Goal: Check status

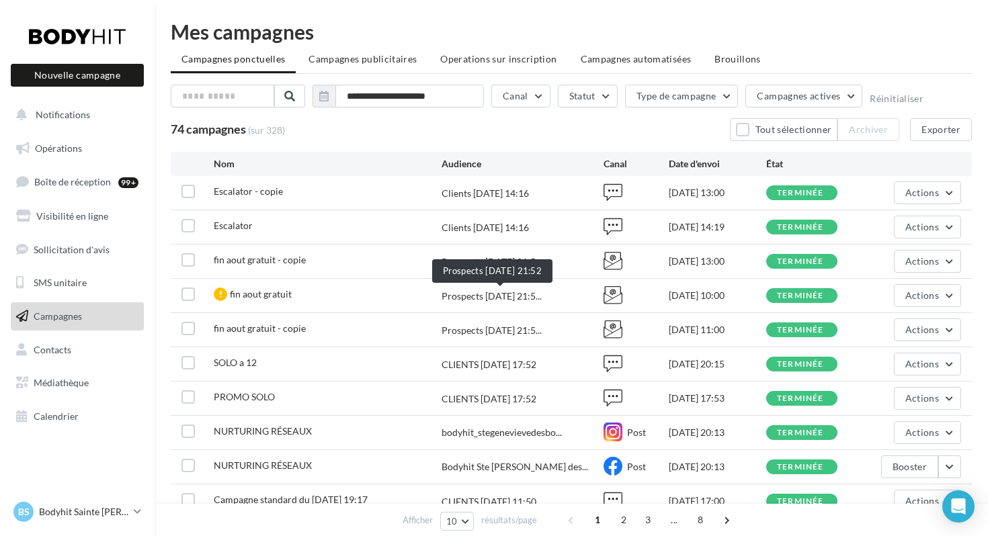
click at [490, 298] on span "Prospects [DATE] 21:5..." at bounding box center [491, 296] width 100 height 13
click at [938, 331] on span "Actions" at bounding box center [922, 329] width 34 height 11
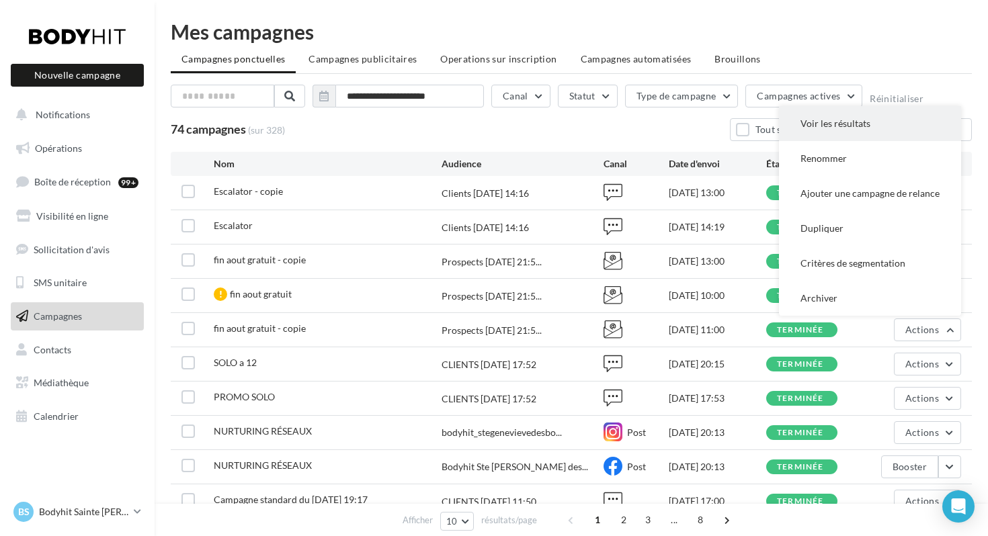
click at [844, 121] on button "Voir les résultats" at bounding box center [870, 123] width 182 height 35
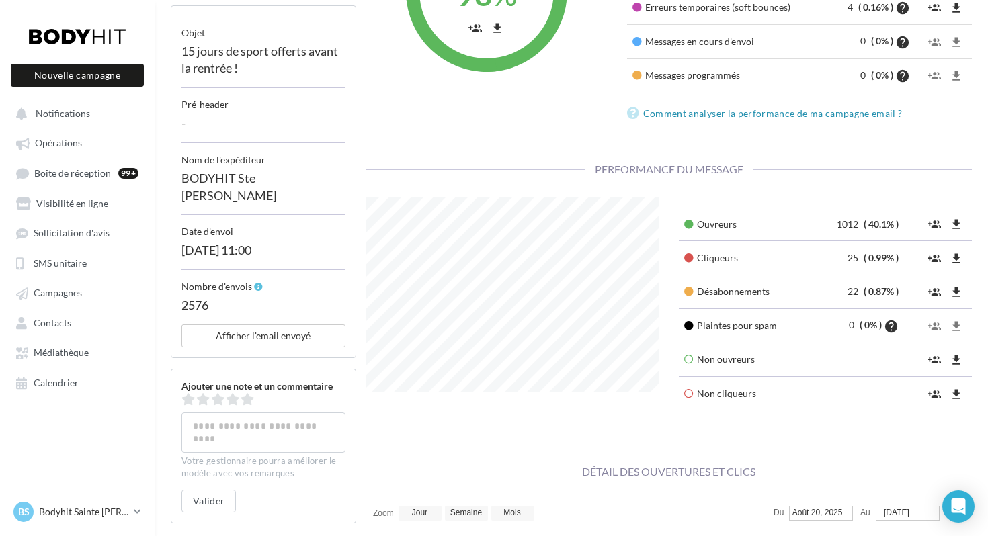
scroll to position [305, 0]
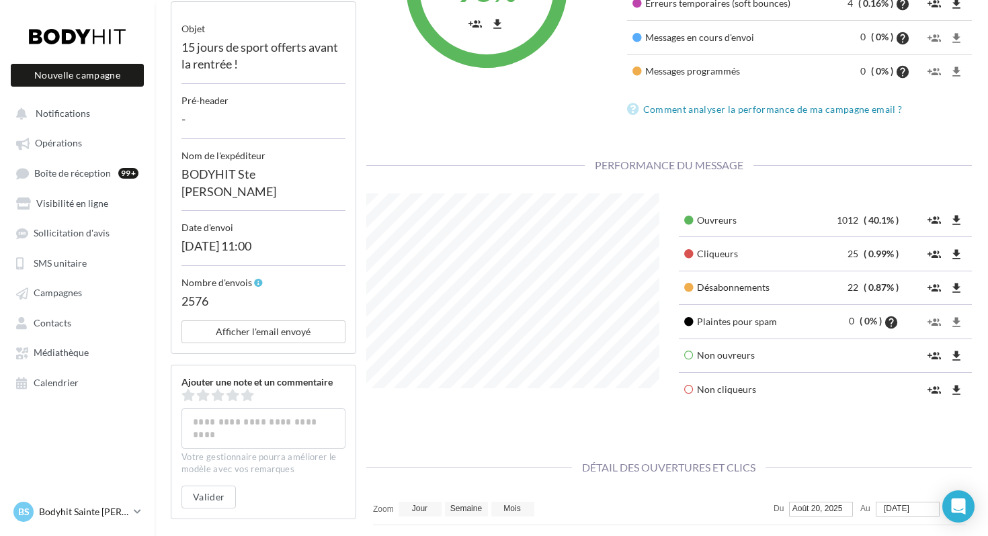
click at [110, 514] on p "Bodyhit Sainte [PERSON_NAME] des Bois" at bounding box center [83, 511] width 89 height 13
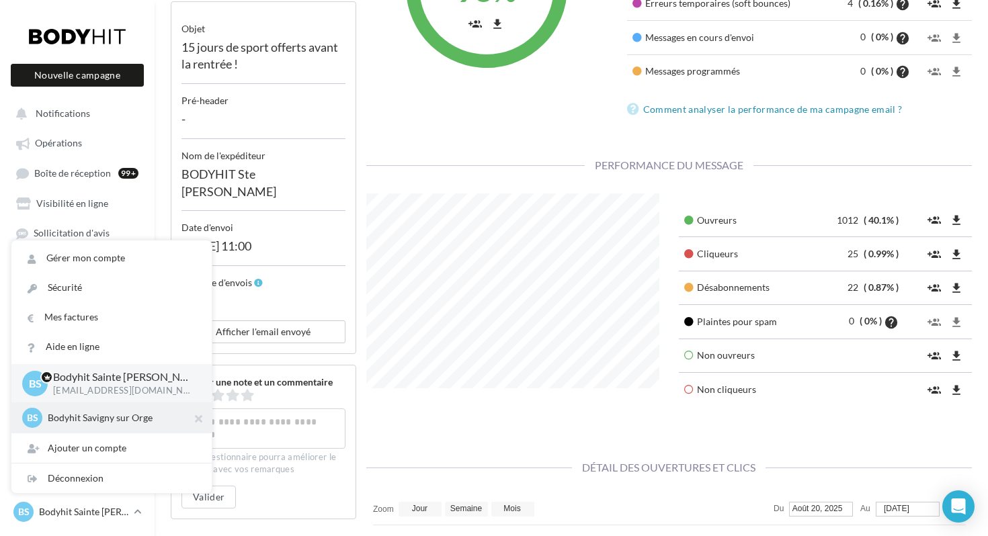
click at [115, 419] on p "Bodyhit Savigny sur Orge" at bounding box center [122, 417] width 148 height 13
